Goal: Task Accomplishment & Management: Manage account settings

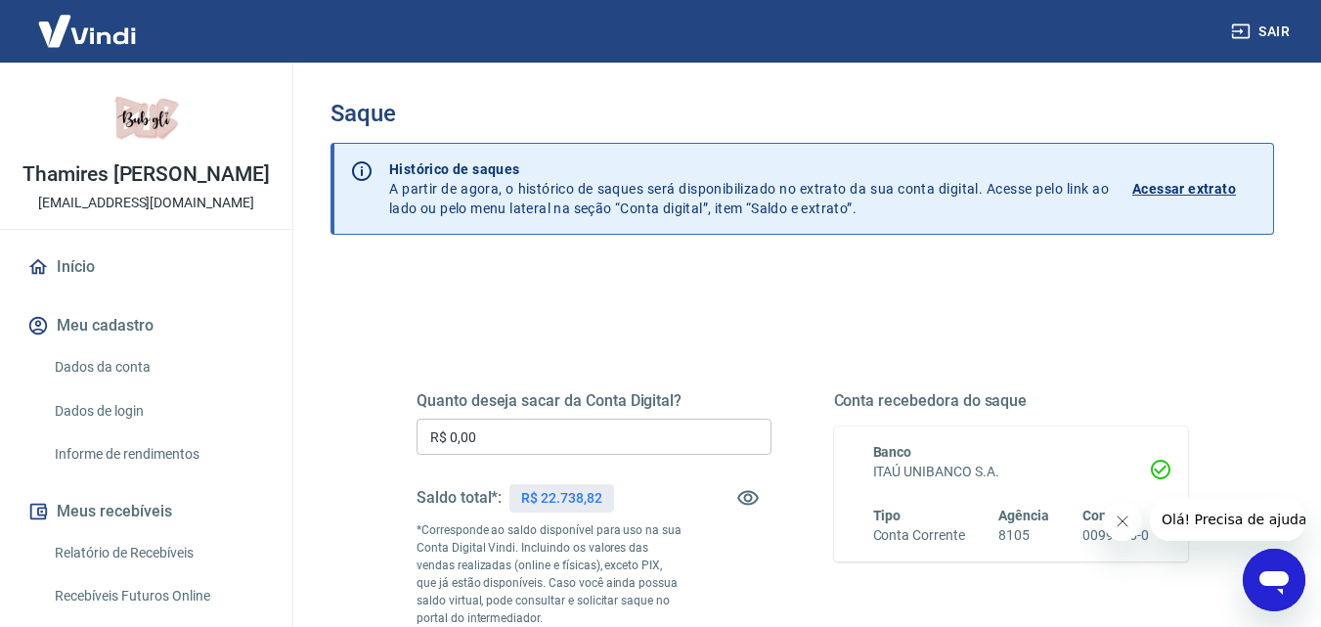
scroll to position [98, 0]
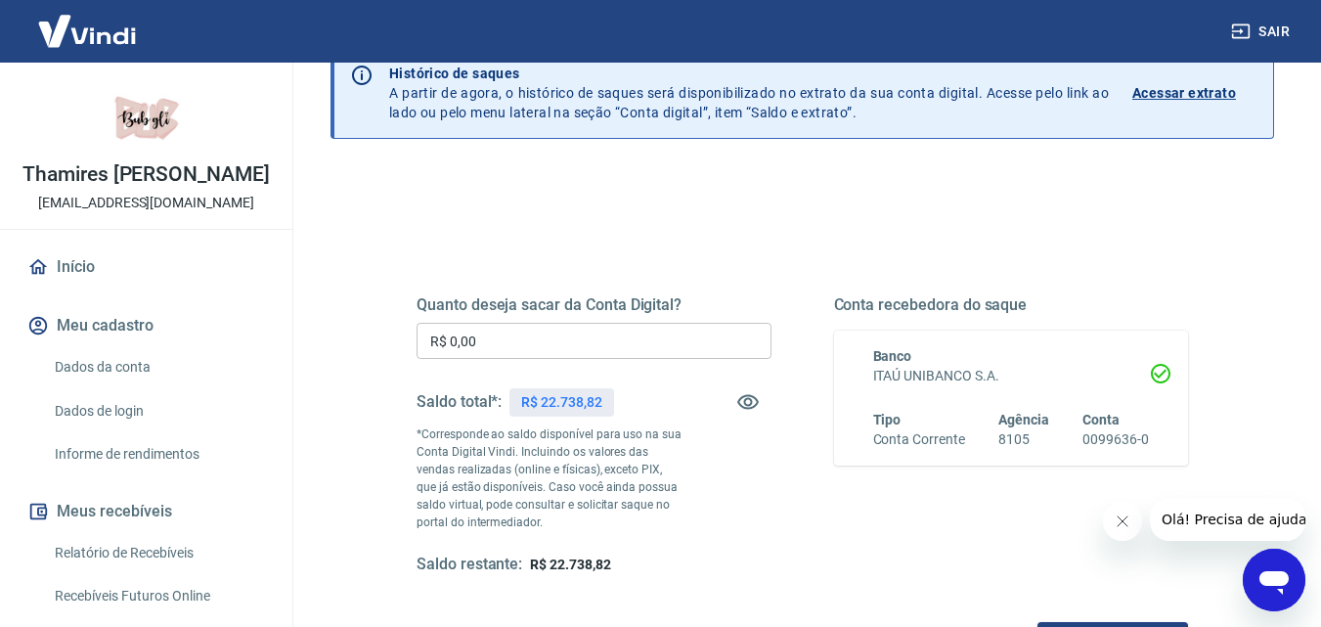
click at [495, 339] on input "R$ 0,00" at bounding box center [594, 341] width 355 height 36
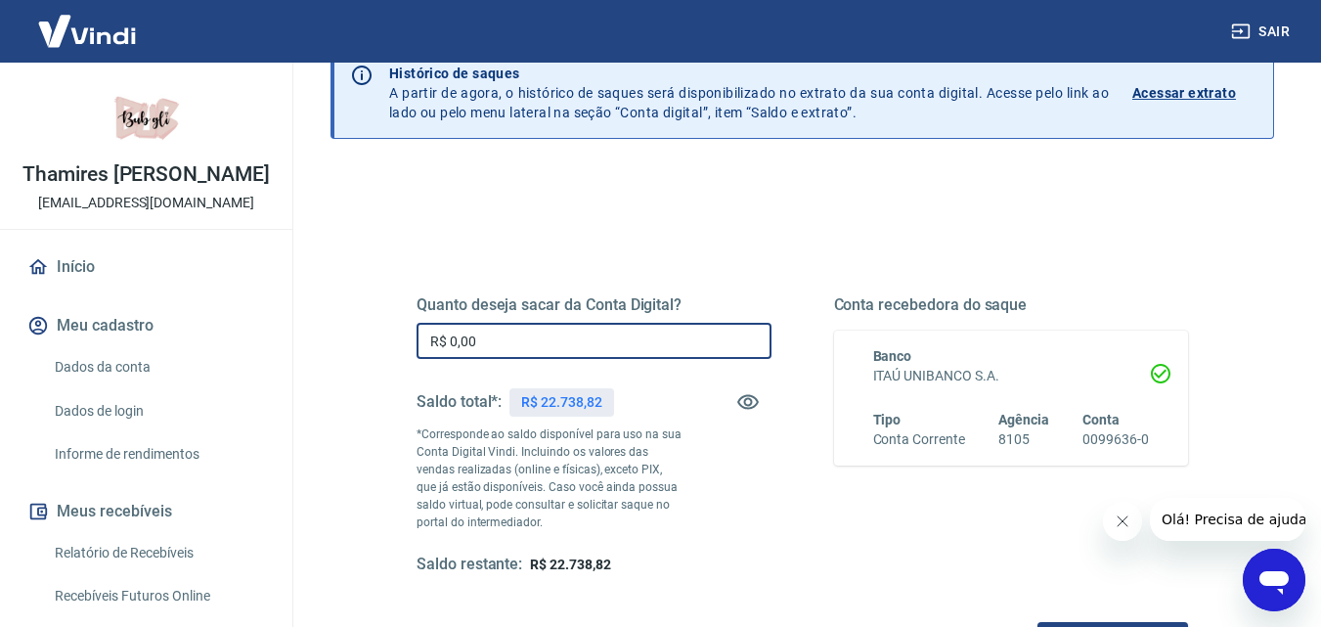
click at [495, 339] on input "R$ 0,00" at bounding box center [594, 341] width 355 height 36
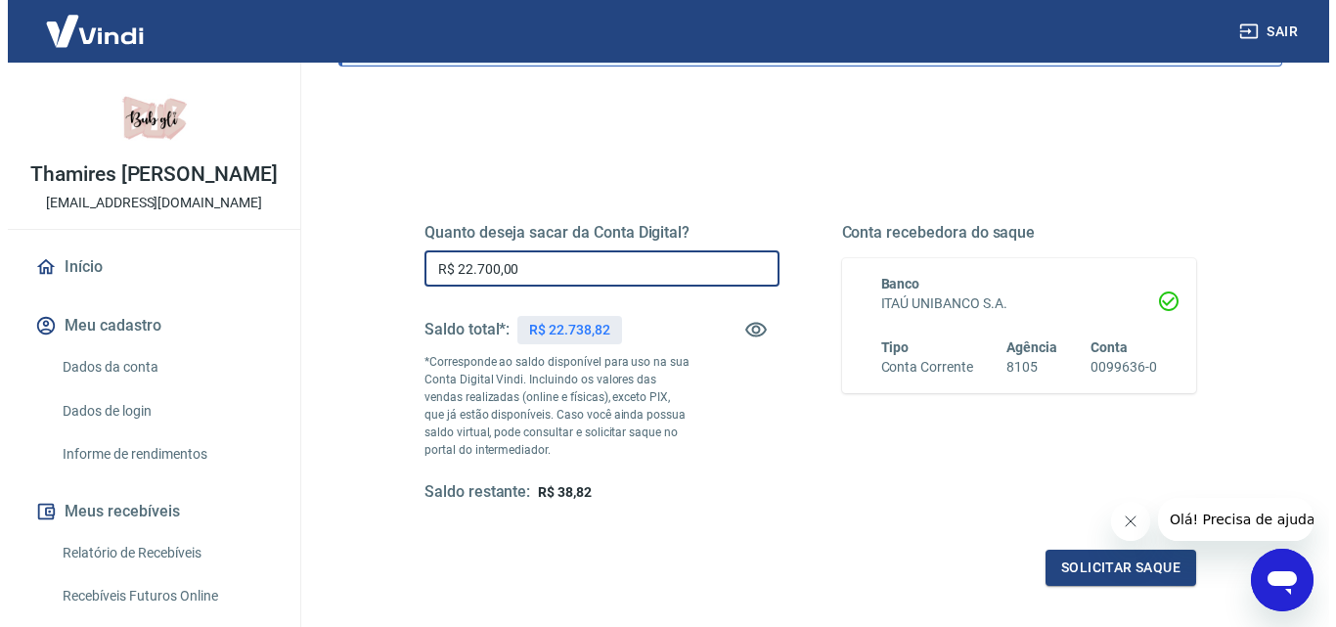
scroll to position [293, 0]
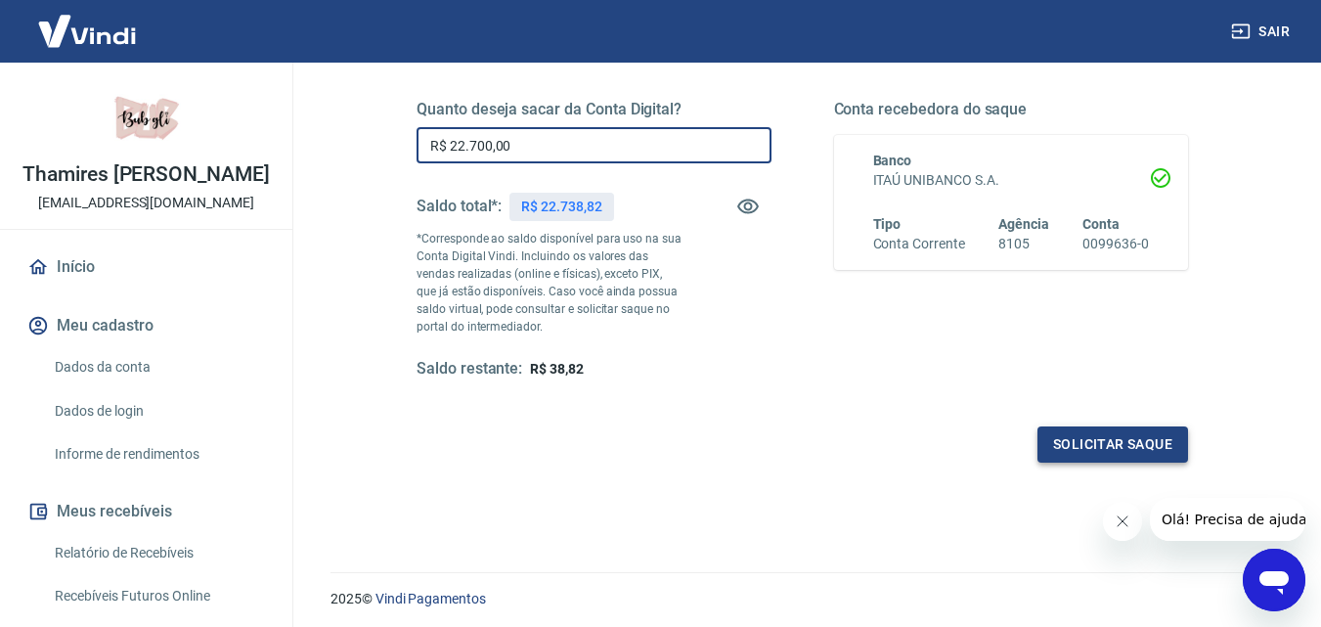
type input "R$ 22.700,00"
click at [1088, 444] on button "Solicitar saque" at bounding box center [1112, 444] width 151 height 36
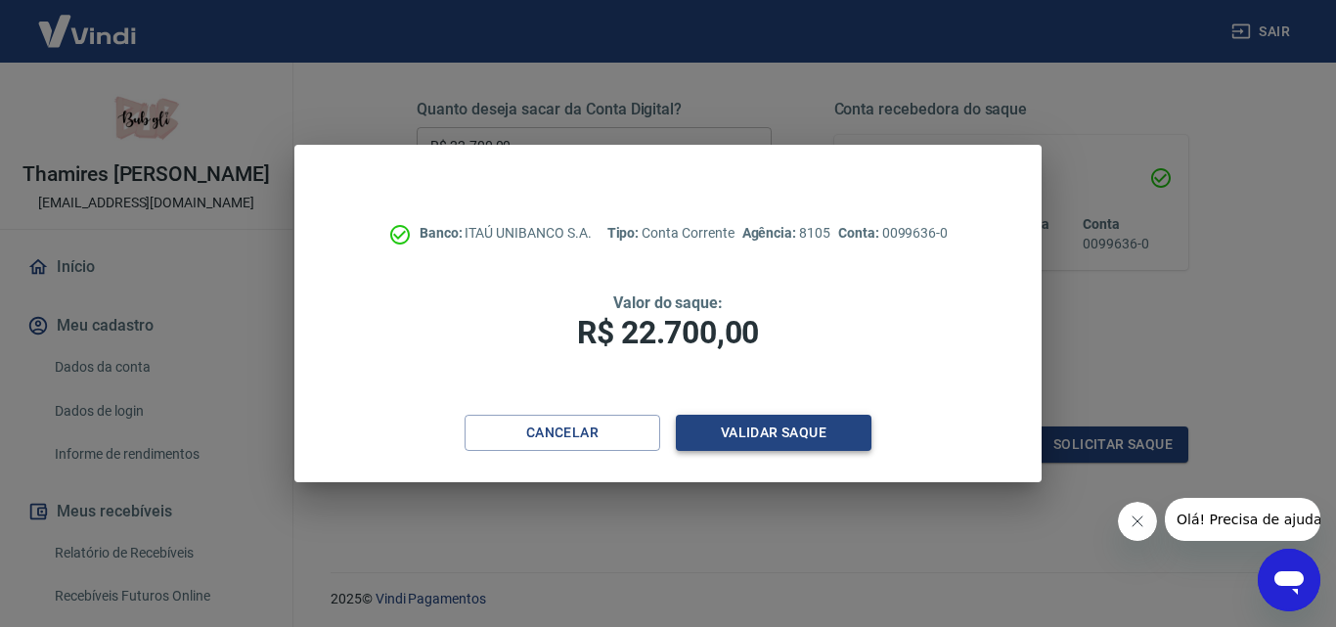
click at [782, 430] on button "Validar saque" at bounding box center [774, 433] width 196 height 36
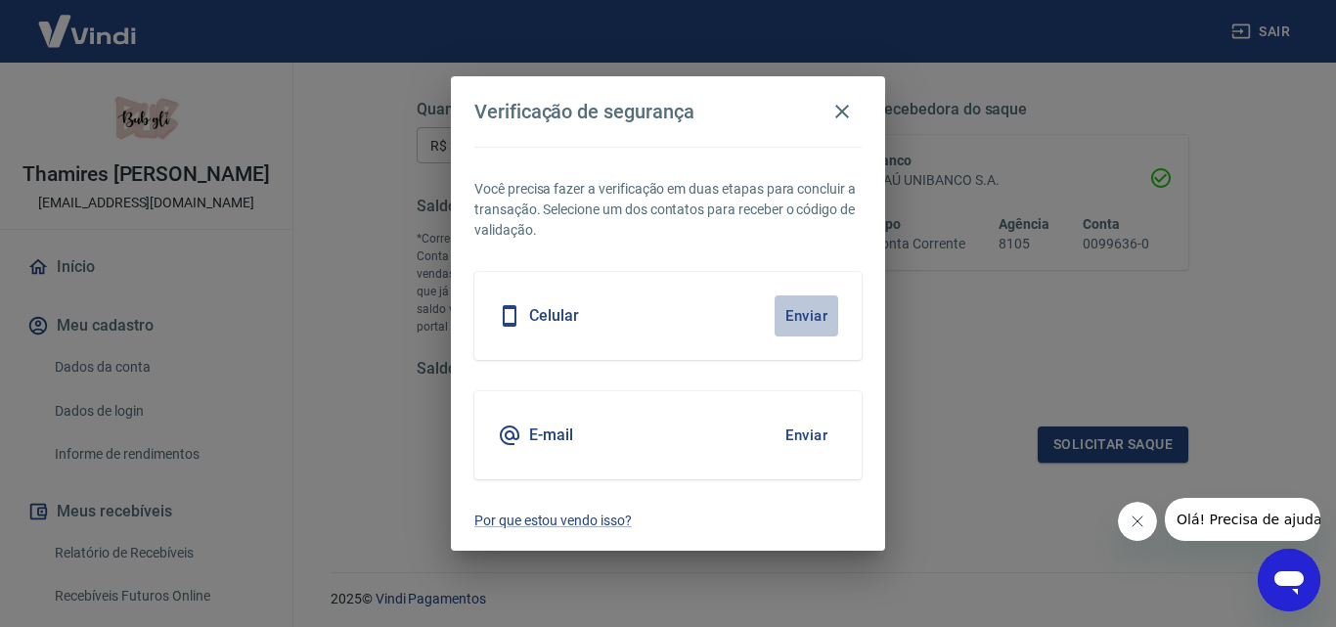
click at [792, 319] on button "Enviar" at bounding box center [806, 315] width 64 height 41
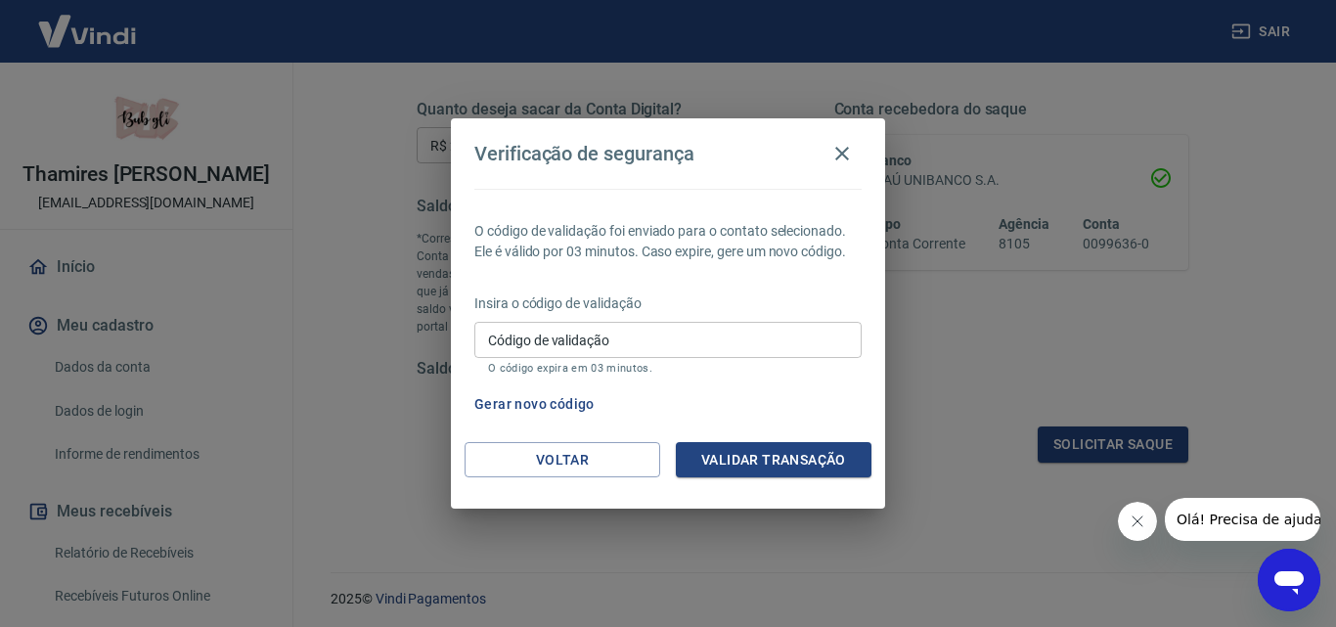
click at [665, 331] on input "Código de validação" at bounding box center [667, 340] width 387 height 36
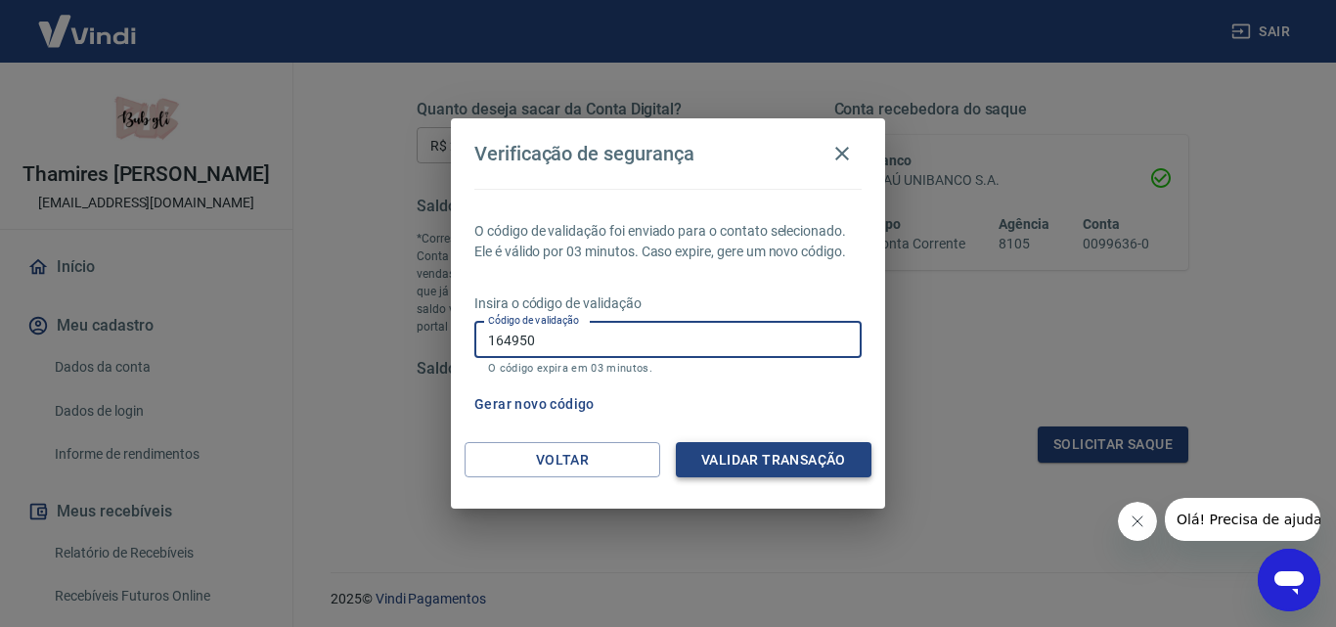
type input "164950"
click at [757, 461] on button "Validar transação" at bounding box center [774, 460] width 196 height 36
